Goal: Task Accomplishment & Management: Manage account settings

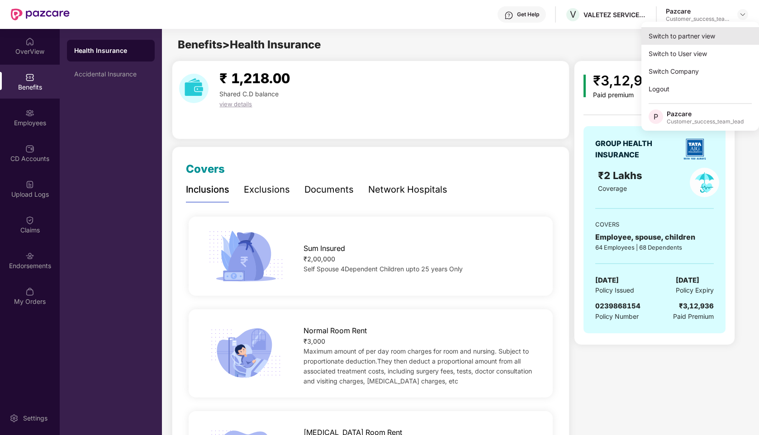
click at [696, 32] on div "Switch to partner view" at bounding box center [701, 36] width 118 height 18
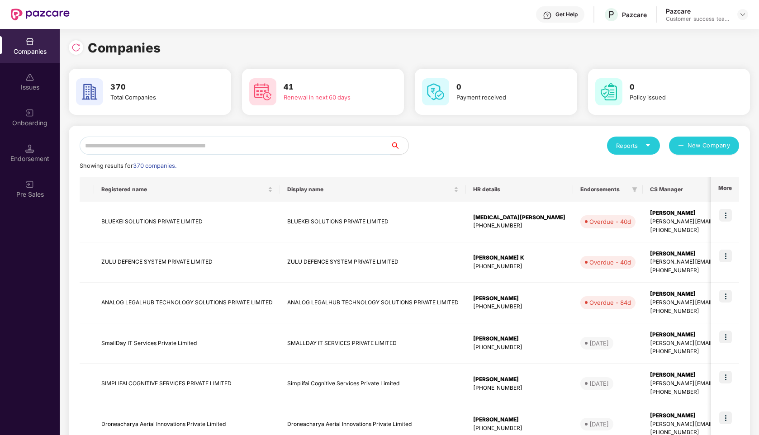
click at [229, 148] on input "text" at bounding box center [235, 146] width 311 height 18
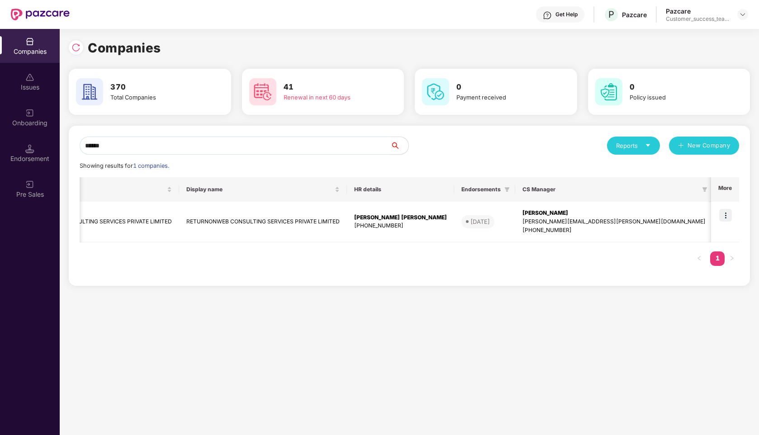
scroll to position [0, 273]
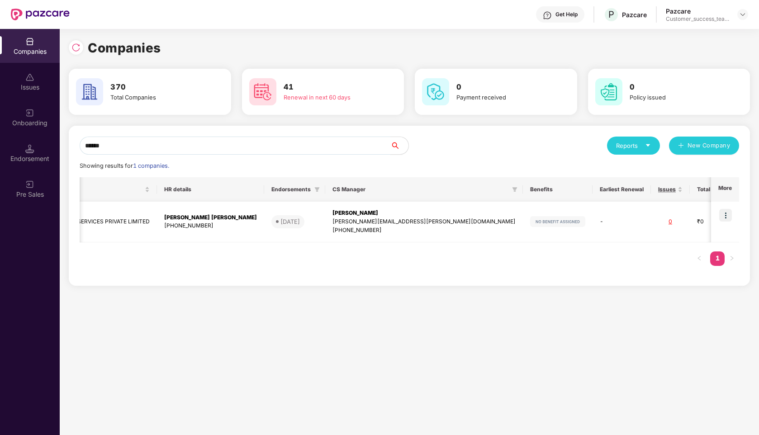
type input "******"
click at [729, 210] on img at bounding box center [726, 215] width 13 height 13
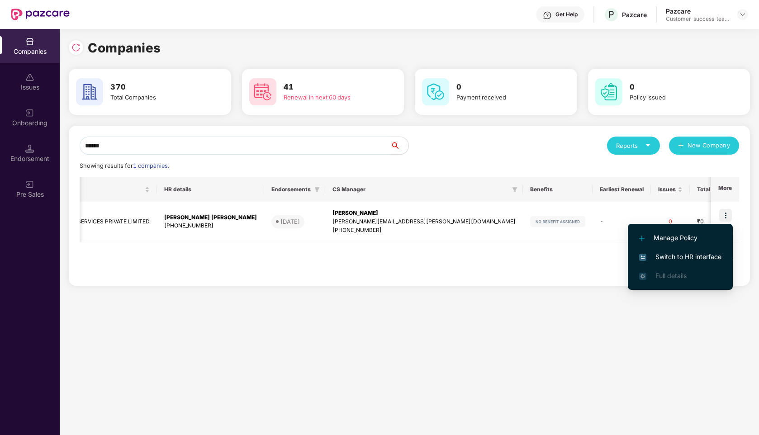
click at [664, 262] on li "Switch to HR interface" at bounding box center [680, 257] width 105 height 19
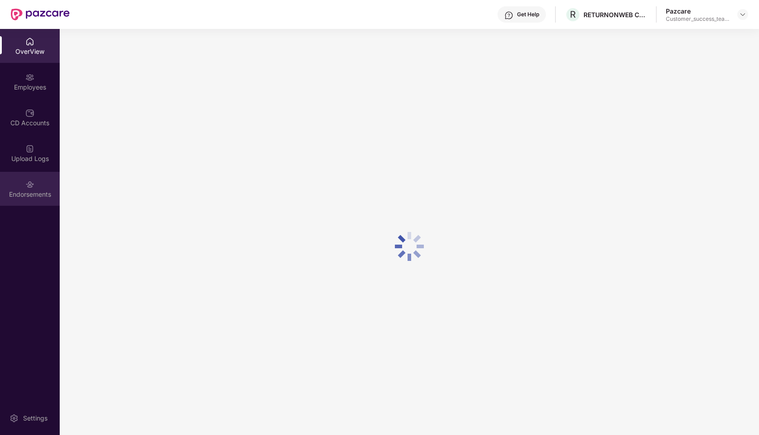
click at [26, 191] on div "Endorsements" at bounding box center [30, 194] width 60 height 9
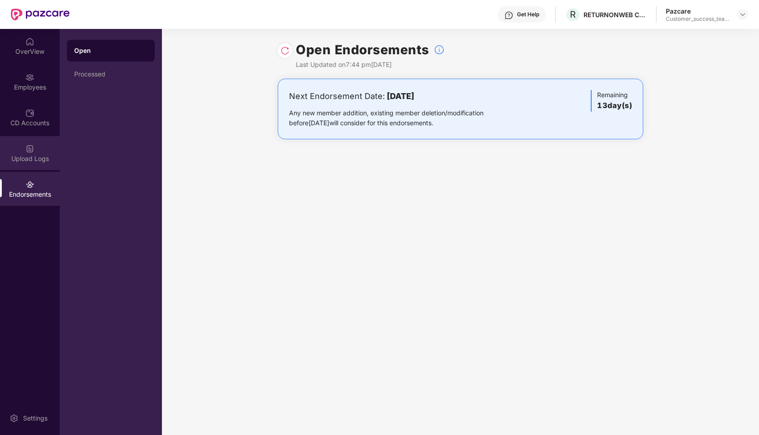
click at [32, 157] on div "Upload Logs" at bounding box center [30, 158] width 60 height 9
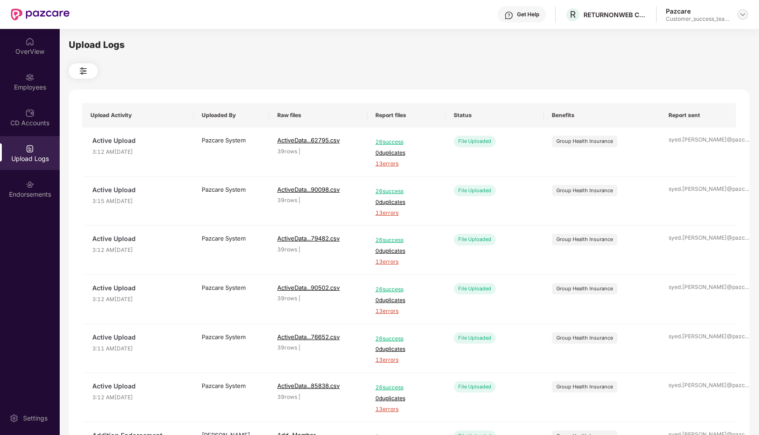
click at [743, 14] on img at bounding box center [743, 14] width 7 height 7
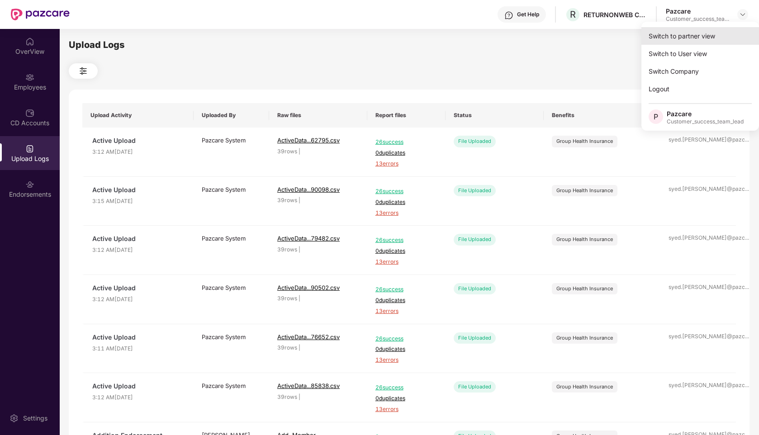
click at [688, 35] on div "Switch to partner view" at bounding box center [701, 36] width 118 height 18
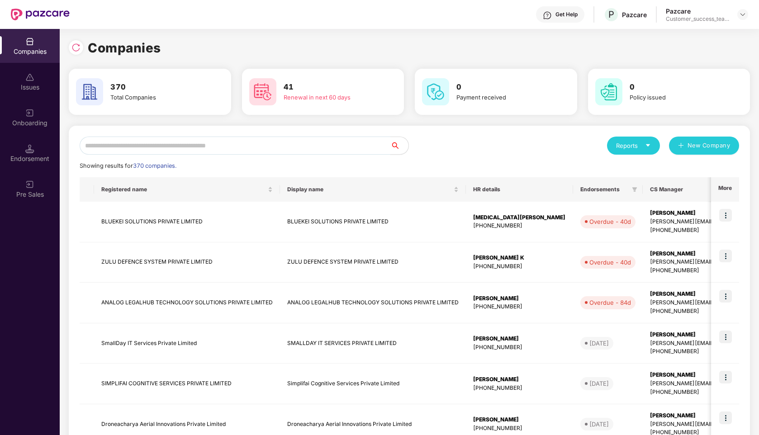
click at [285, 140] on input "text" at bounding box center [235, 146] width 311 height 18
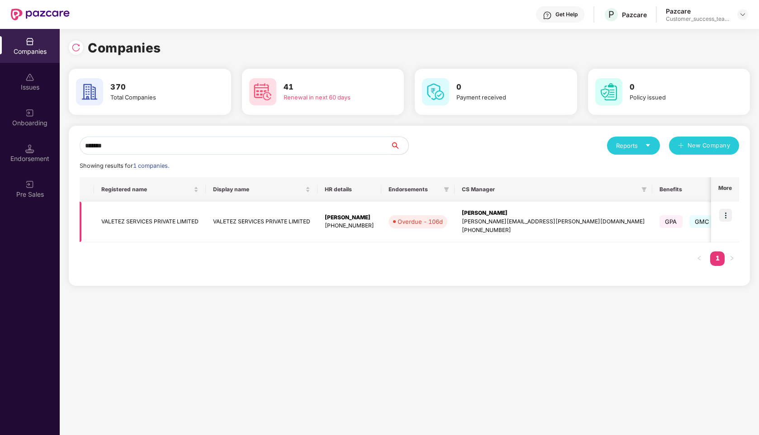
type input "*******"
click at [724, 215] on img at bounding box center [726, 215] width 13 height 13
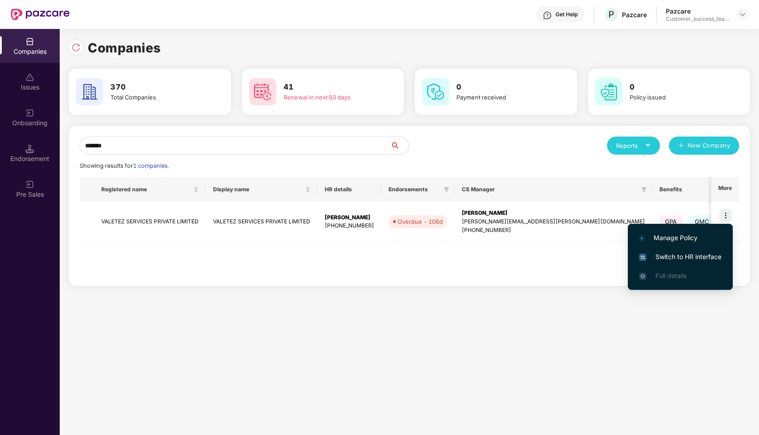
click at [668, 258] on span "Switch to HR interface" at bounding box center [680, 257] width 82 height 10
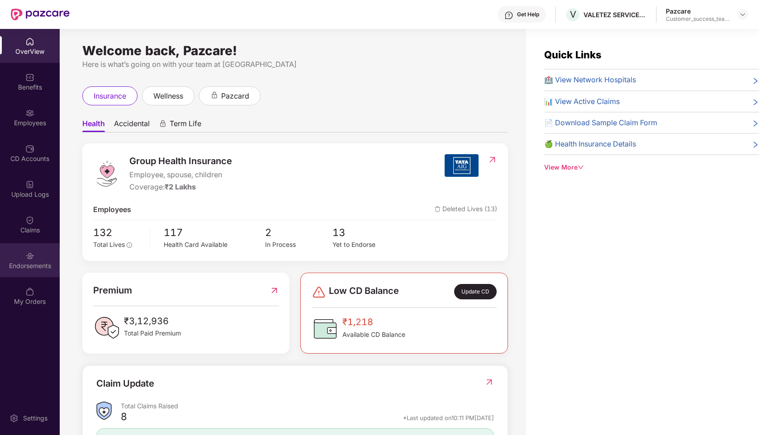
click at [28, 262] on div "Endorsements" at bounding box center [30, 266] width 60 height 9
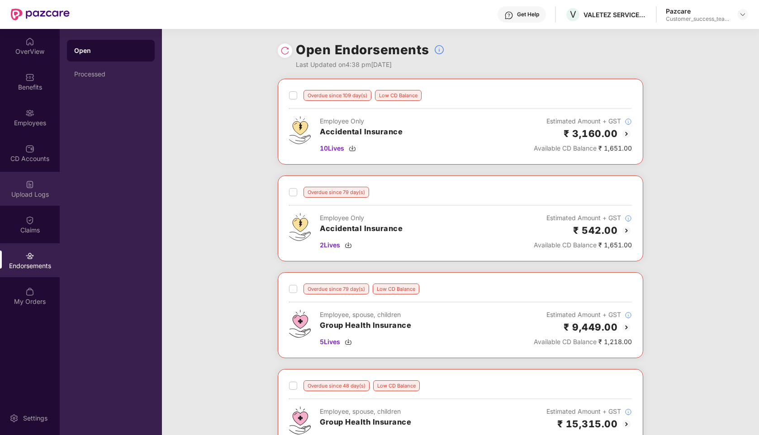
click at [29, 191] on div "Upload Logs" at bounding box center [30, 194] width 60 height 9
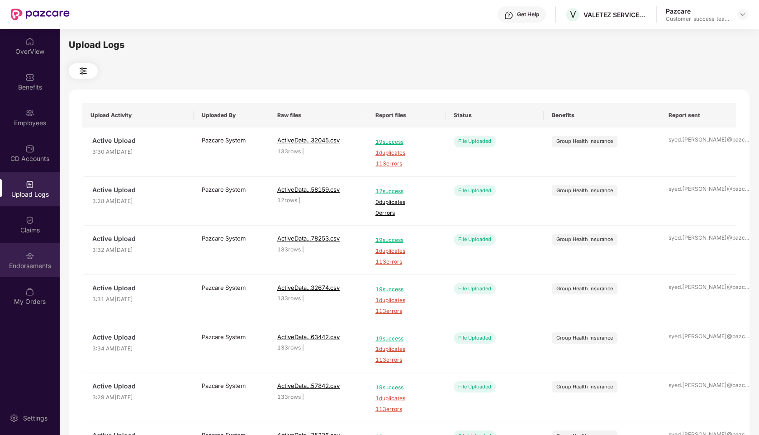
click at [19, 263] on div "Endorsements" at bounding box center [30, 266] width 60 height 9
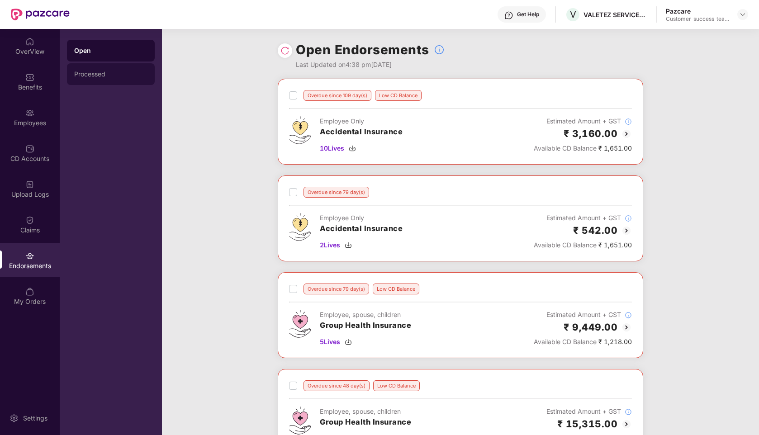
click at [91, 78] on div "Processed" at bounding box center [111, 74] width 88 height 22
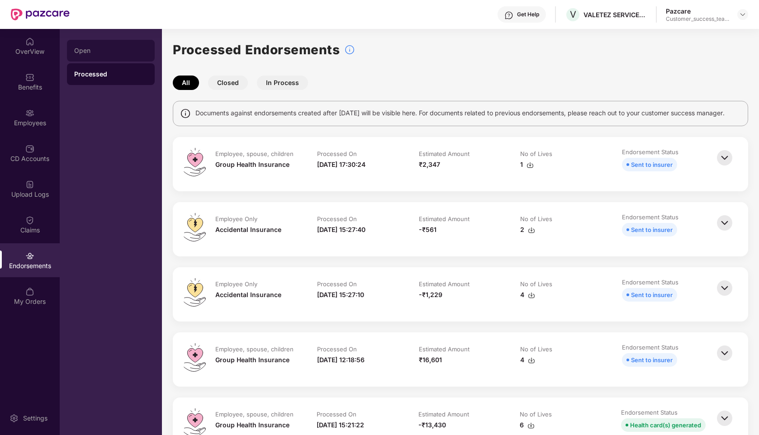
click at [115, 54] on div "Open" at bounding box center [111, 51] width 88 height 22
